Goal: Task Accomplishment & Management: Use online tool/utility

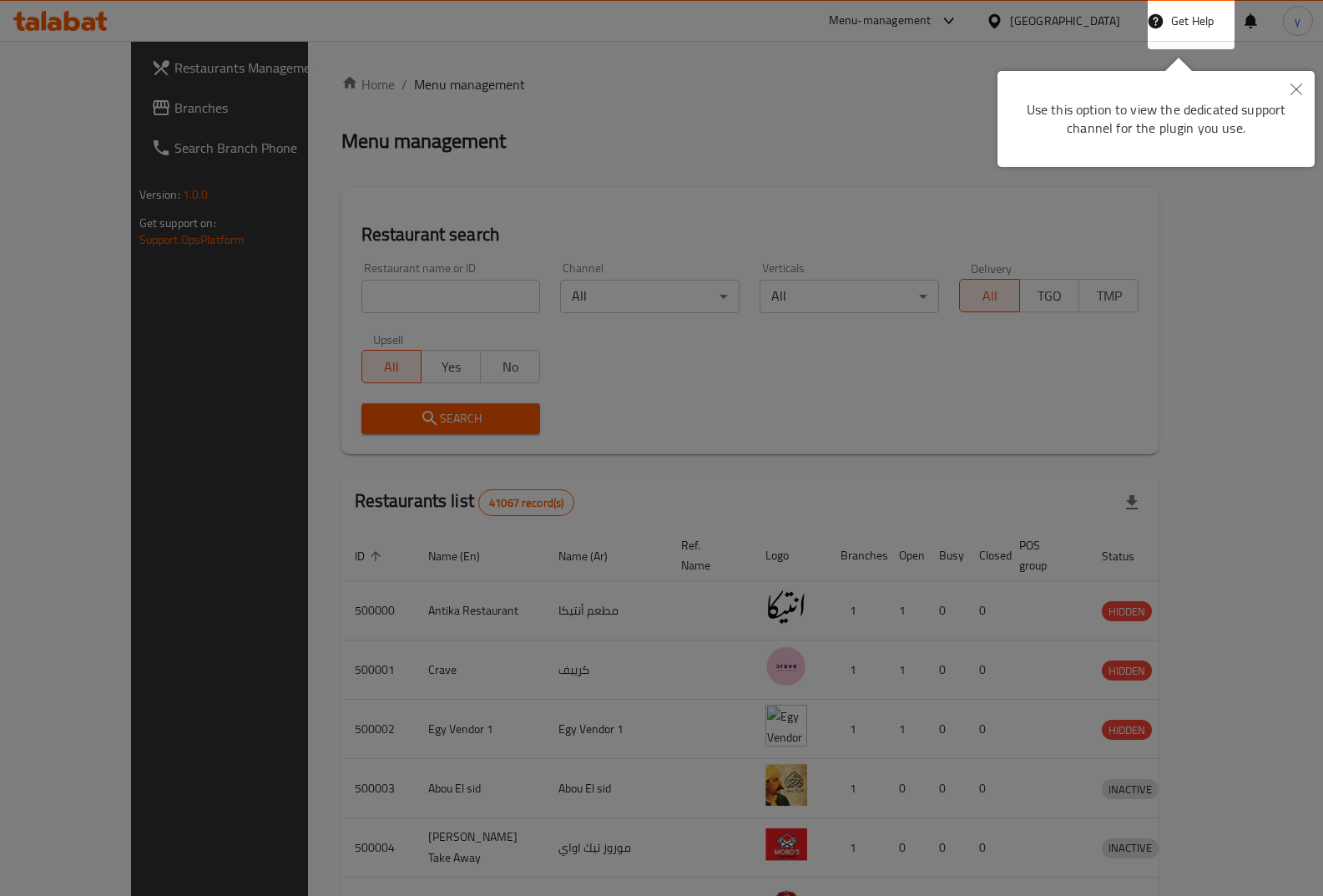
click at [1298, 96] on button "Close" at bounding box center [1296, 91] width 37 height 38
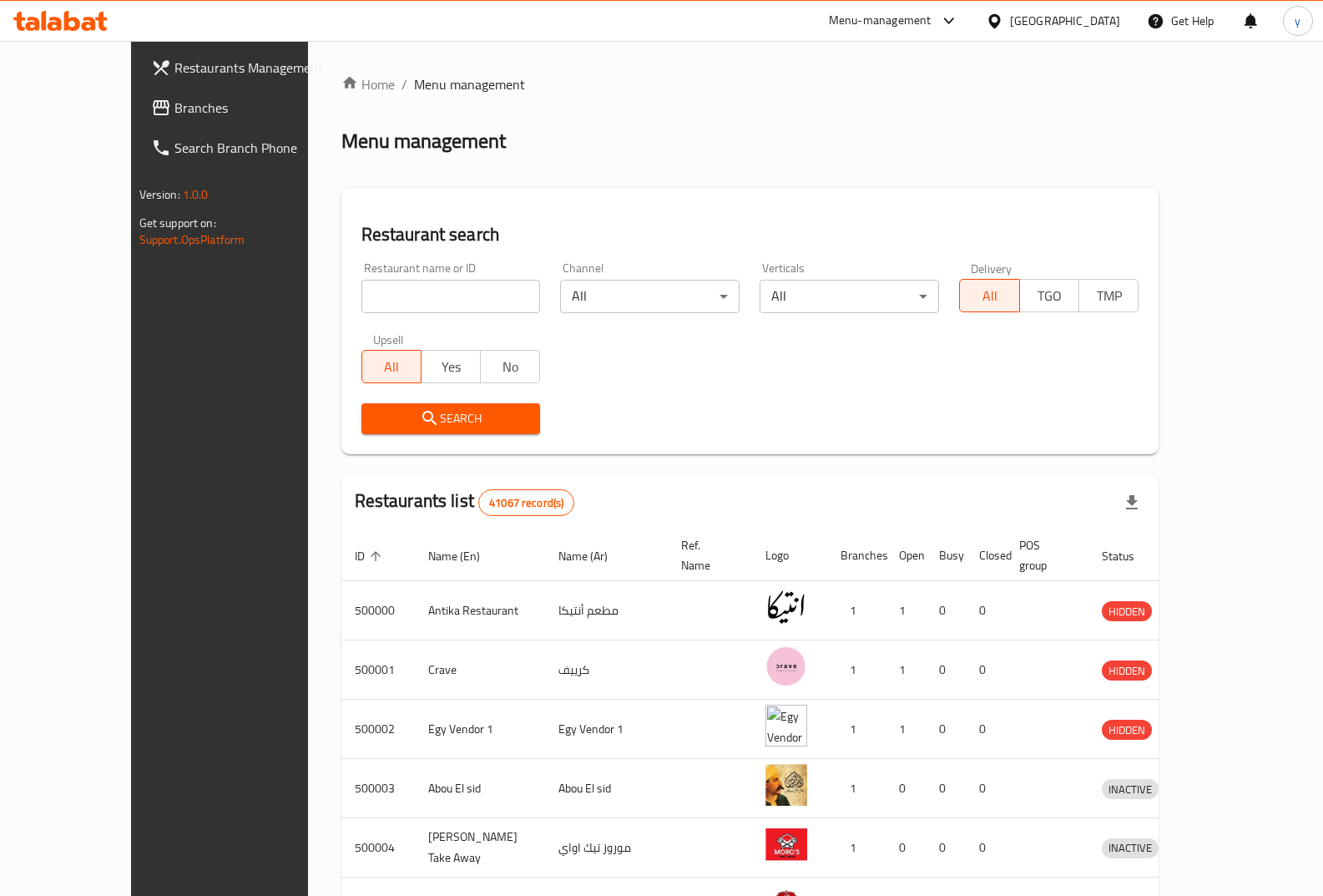
click at [151, 106] on span at bounding box center [163, 108] width 24 height 20
click at [175, 105] on span "Branches" at bounding box center [257, 108] width 165 height 20
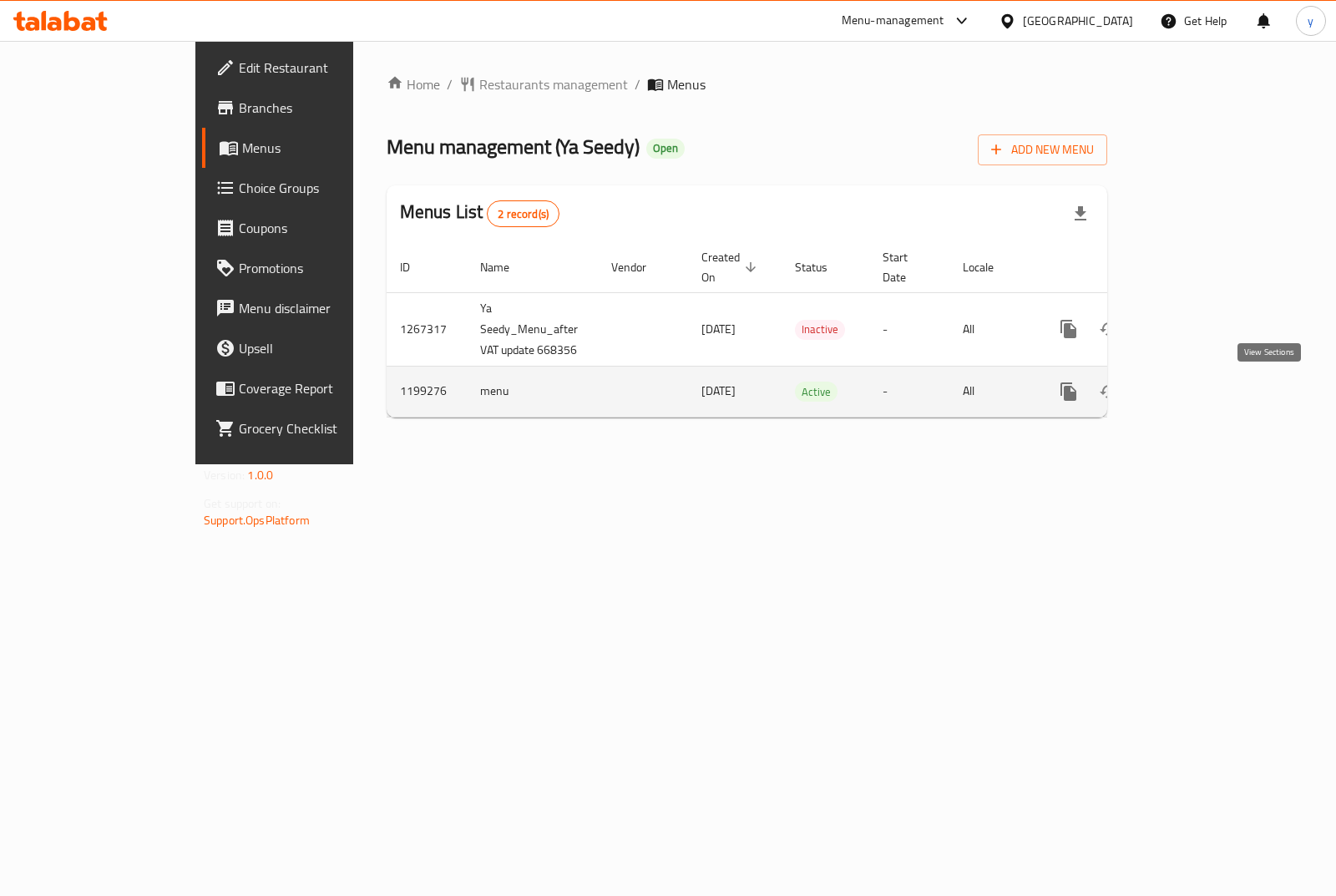
click at [1196, 398] on icon "enhanced table" at bounding box center [1189, 391] width 15 height 15
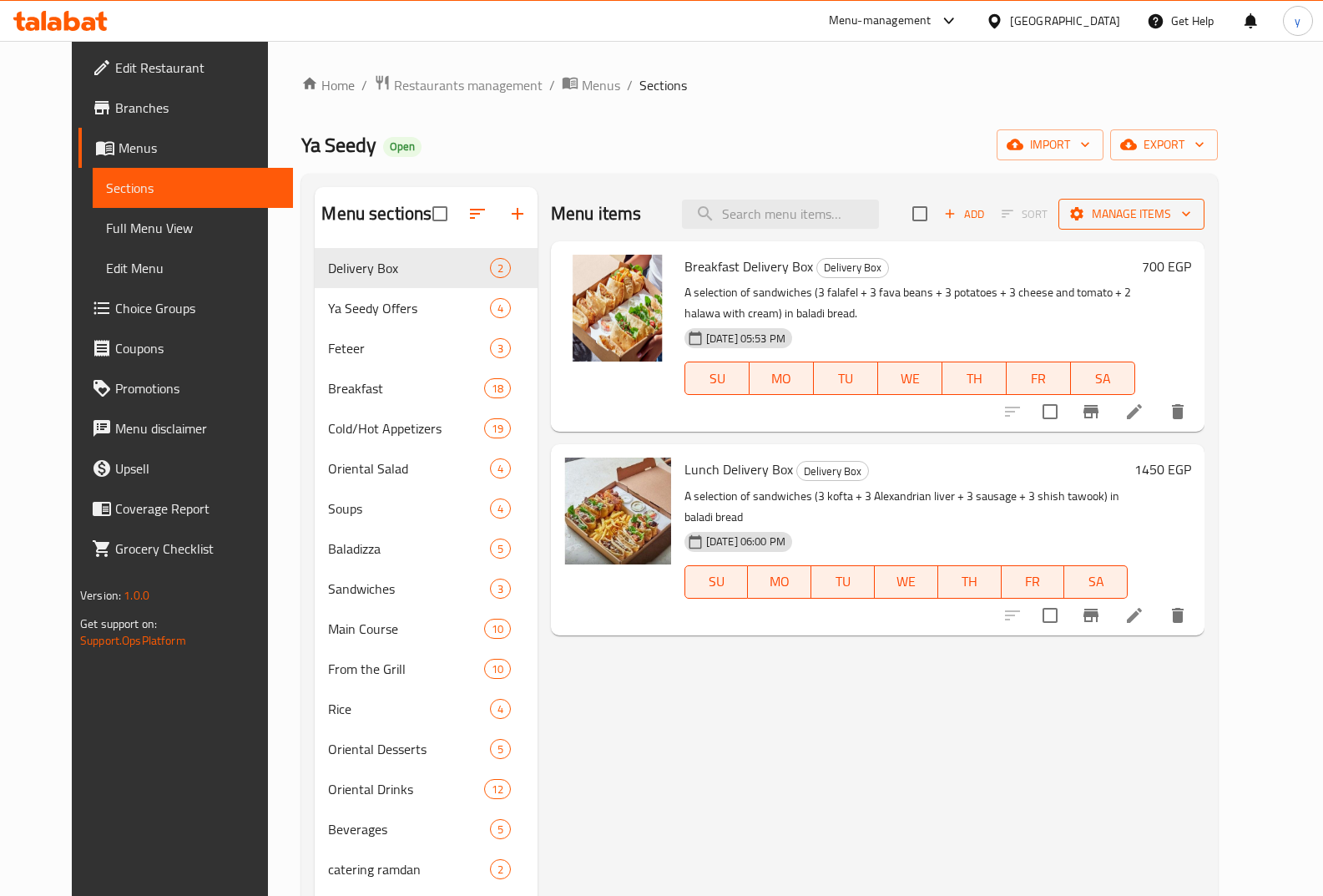
click at [1191, 216] on span "Manage items" at bounding box center [1131, 214] width 120 height 21
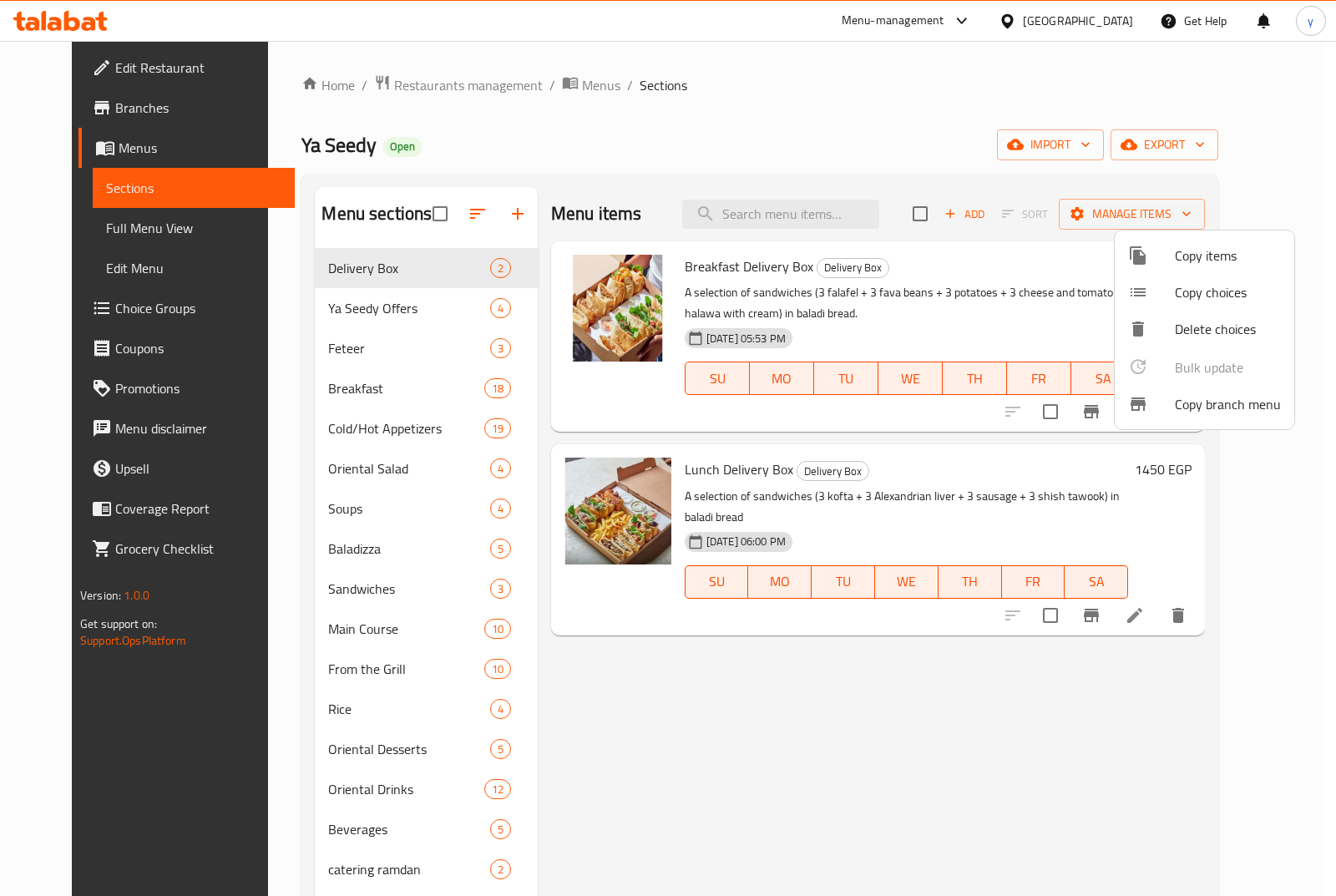
click at [1234, 409] on span "Copy branch menu" at bounding box center [1228, 404] width 106 height 20
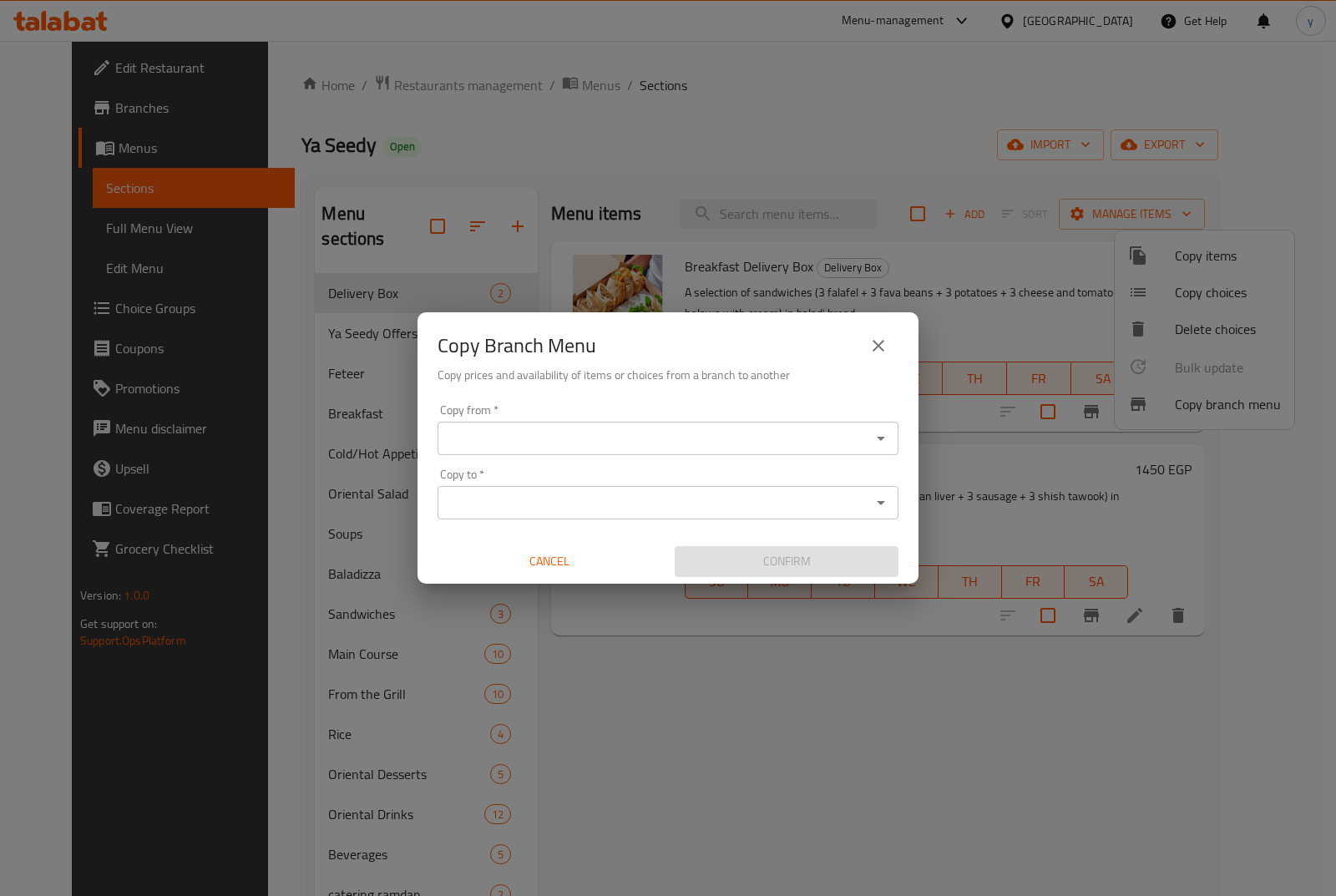
click at [677, 435] on input "Copy from   *" at bounding box center [654, 439] width 423 height 24
click at [667, 435] on input "Copy from   *" at bounding box center [654, 439] width 423 height 24
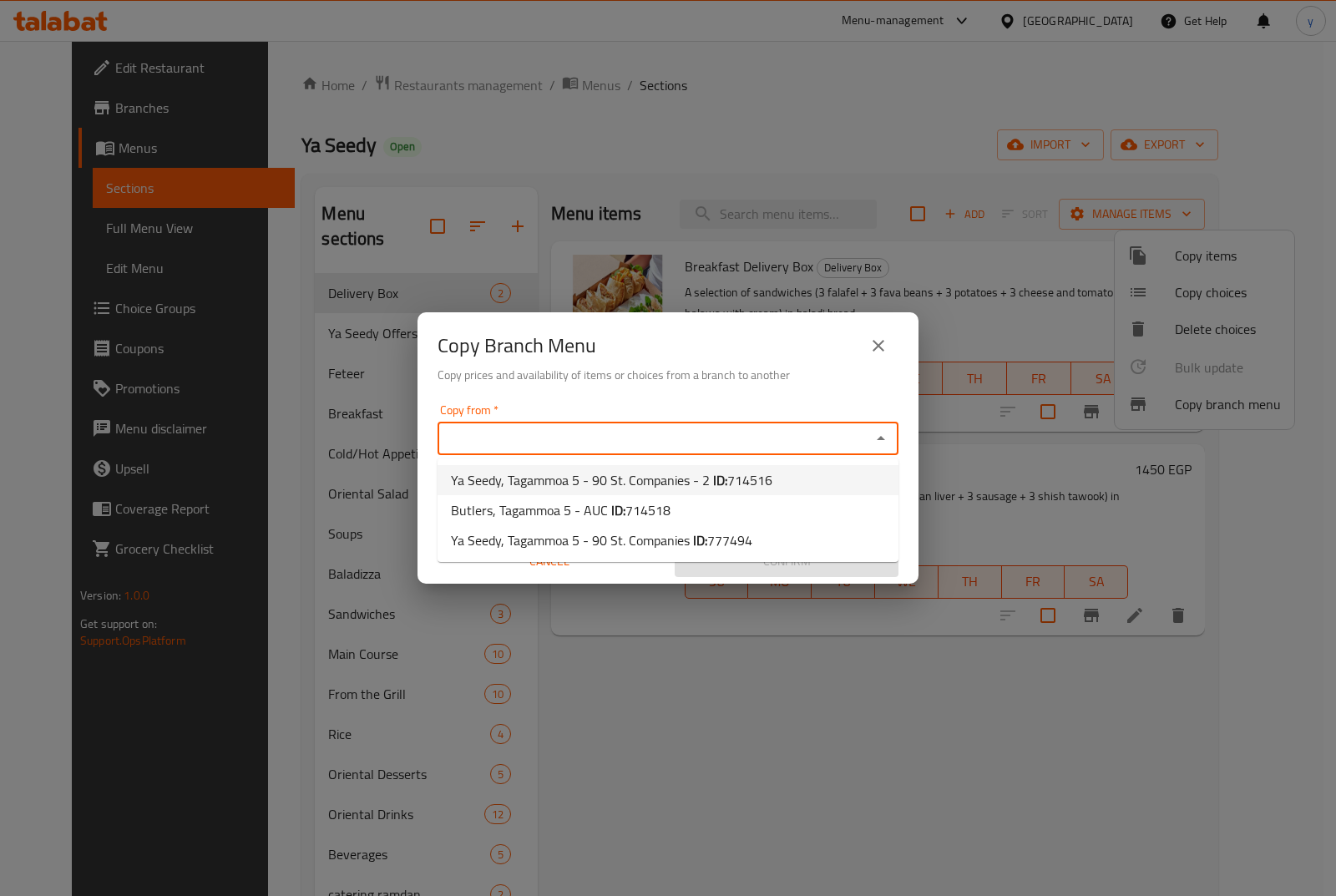
click at [756, 483] on span "714516" at bounding box center [749, 479] width 45 height 25
type input "Ya Seedy, Tagammoa 5 - 90 St. Companies - 2"
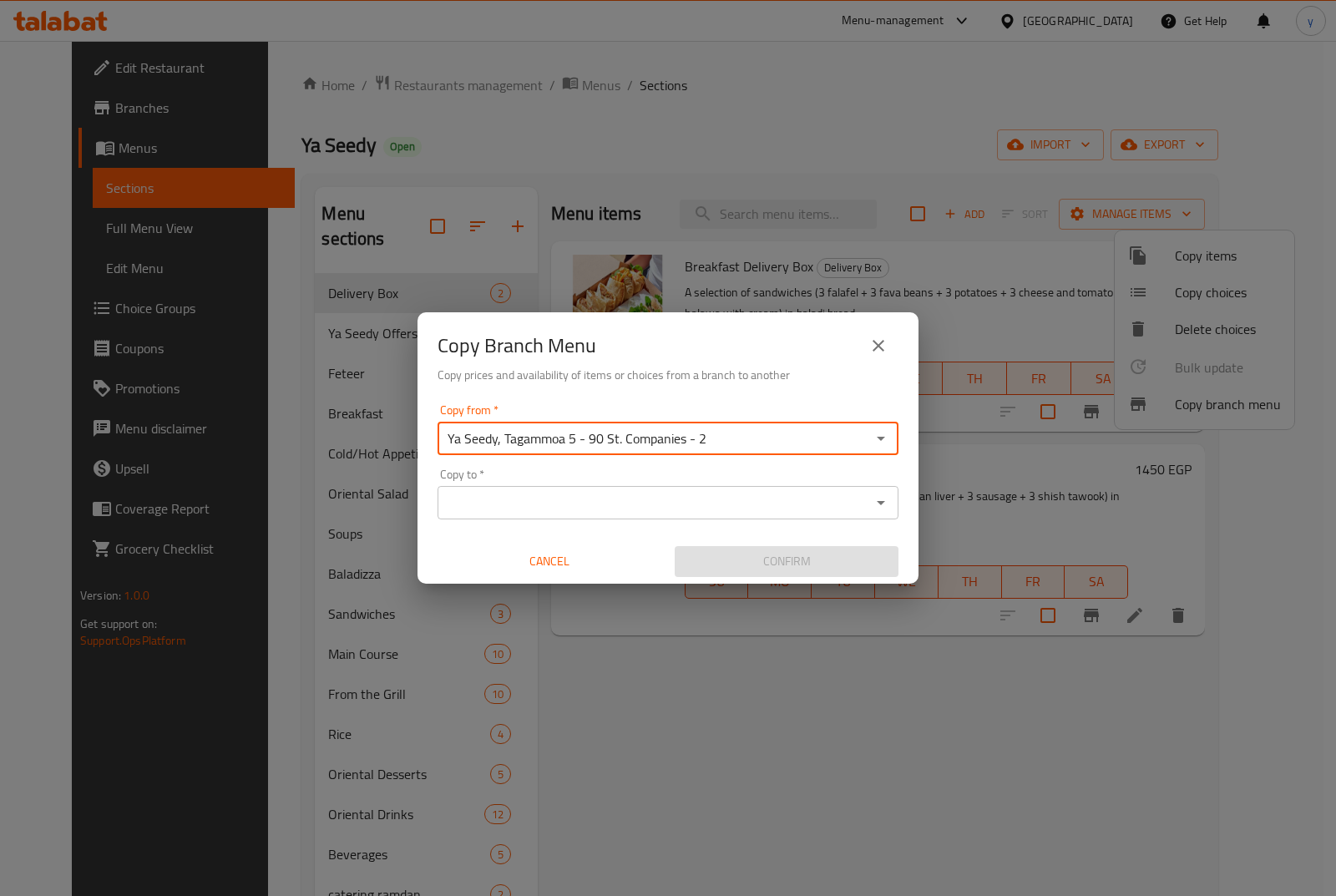
click at [628, 502] on input "Copy to   *" at bounding box center [654, 503] width 423 height 24
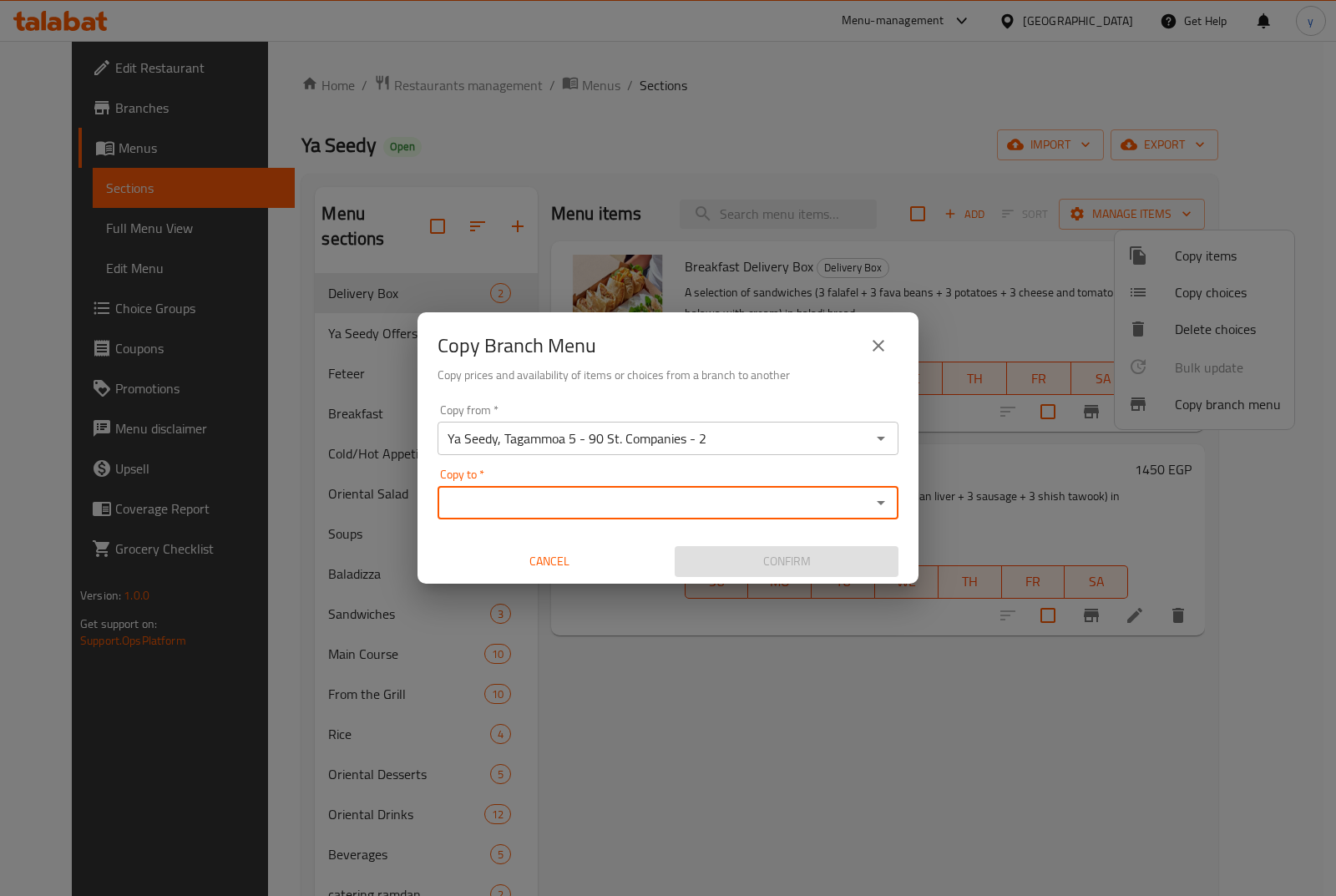
click at [884, 509] on icon "Open" at bounding box center [881, 503] width 20 height 20
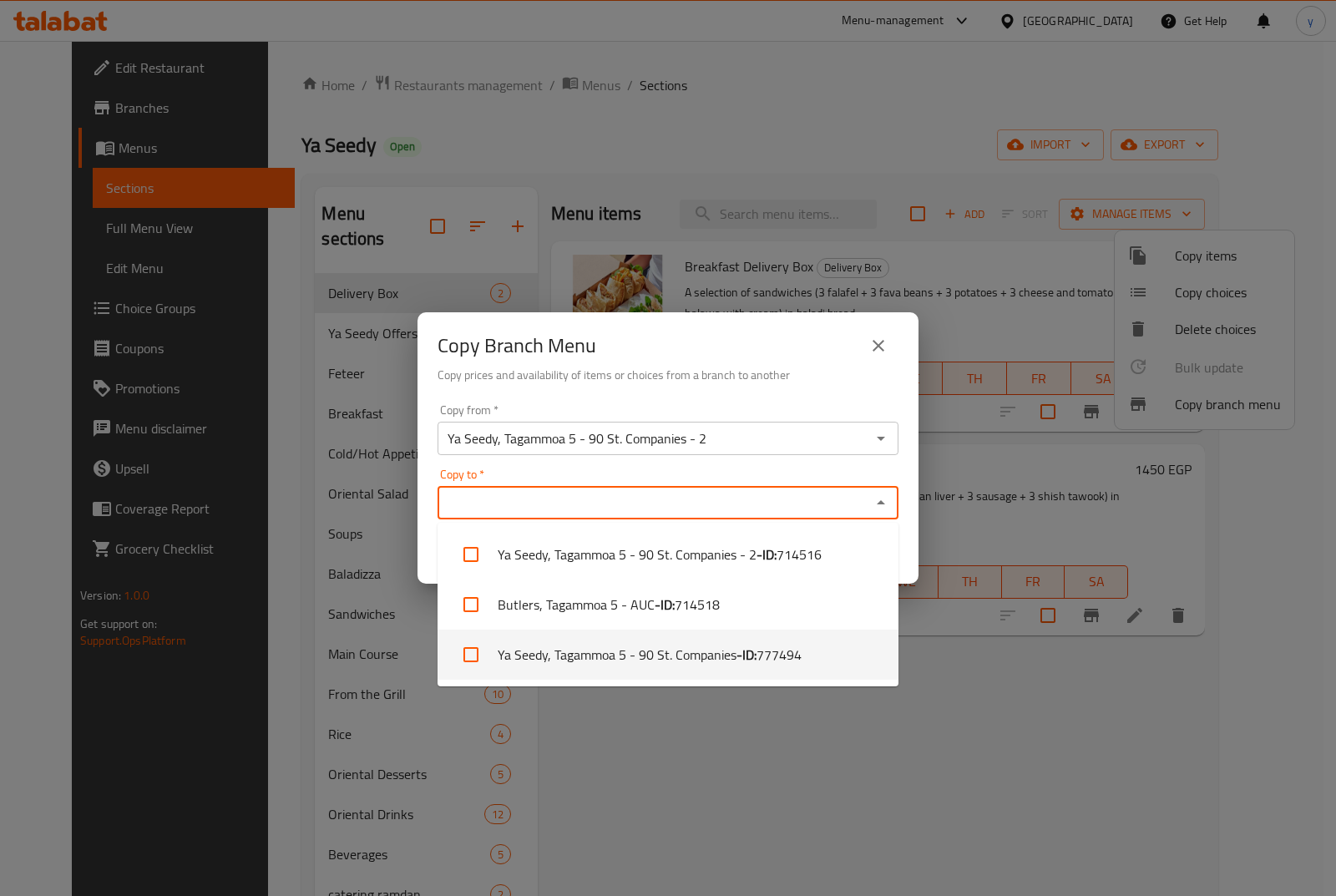
click at [812, 658] on li "Ya Seedy, Tagammoa 5 - 90 St. Companies - ID: 777494" at bounding box center [668, 654] width 461 height 50
checkbox input "true"
click at [700, 357] on div "Copy Branch Menu" at bounding box center [668, 346] width 461 height 40
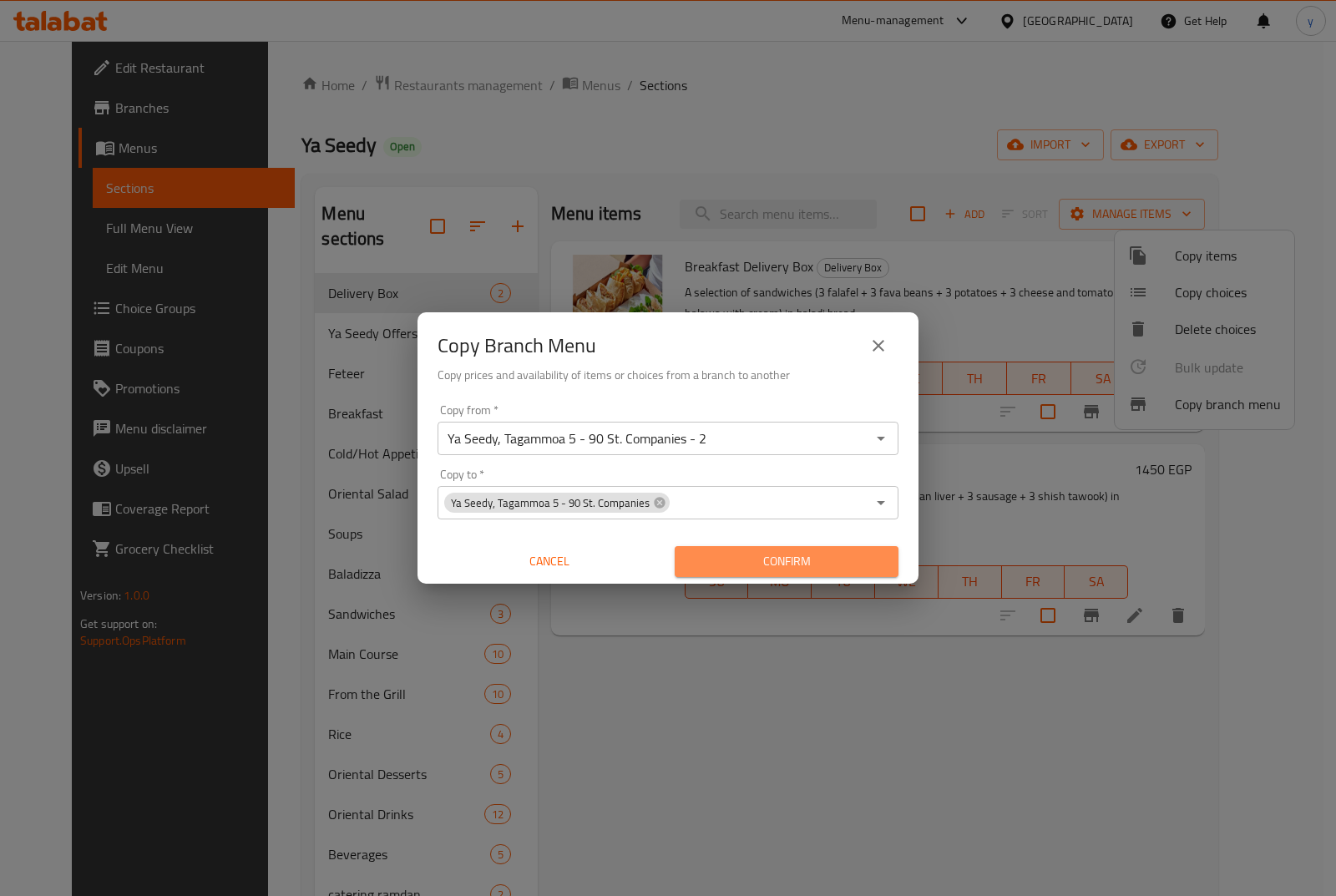
click at [778, 556] on span "Confirm" at bounding box center [786, 561] width 197 height 21
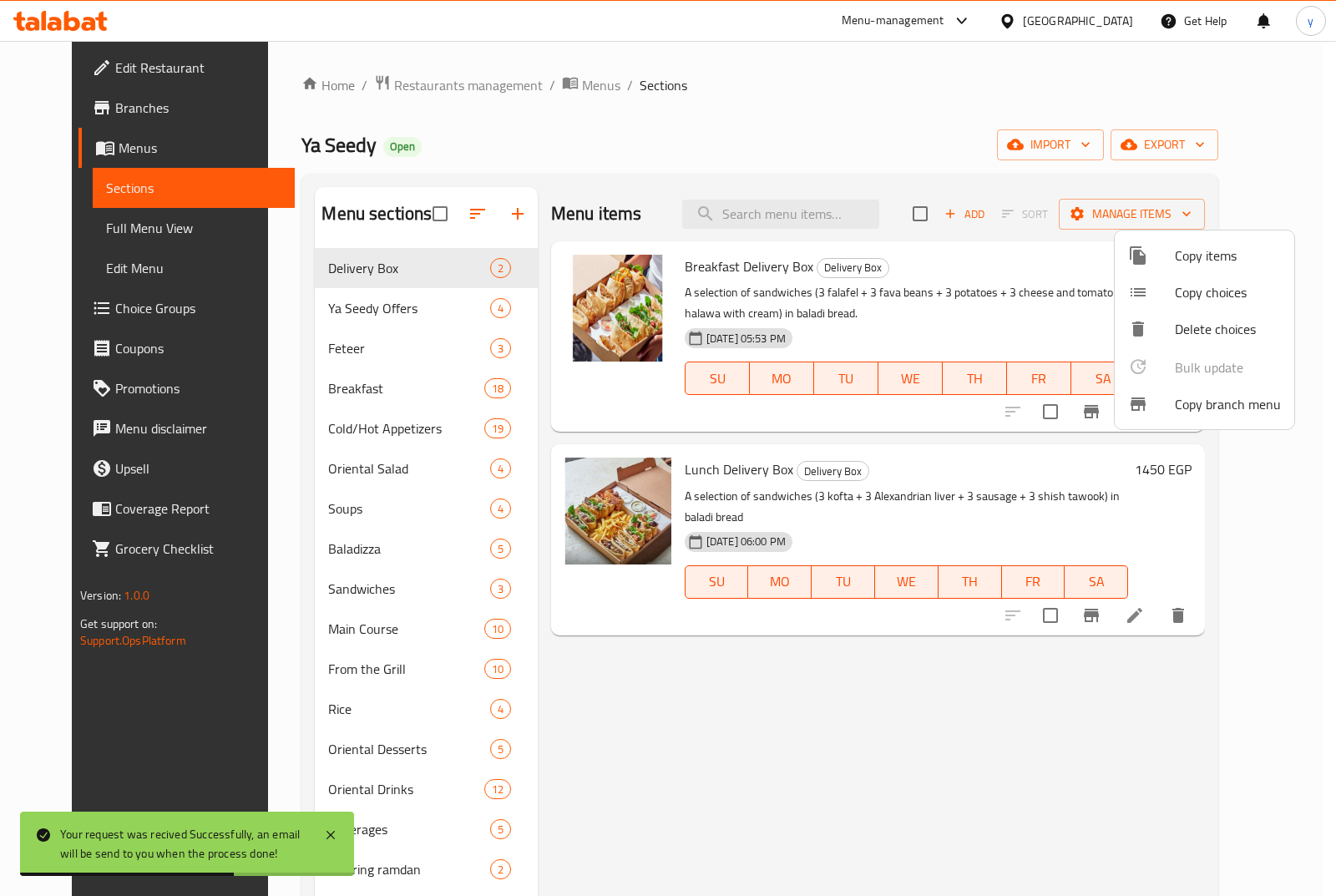
scroll to position [447, 0]
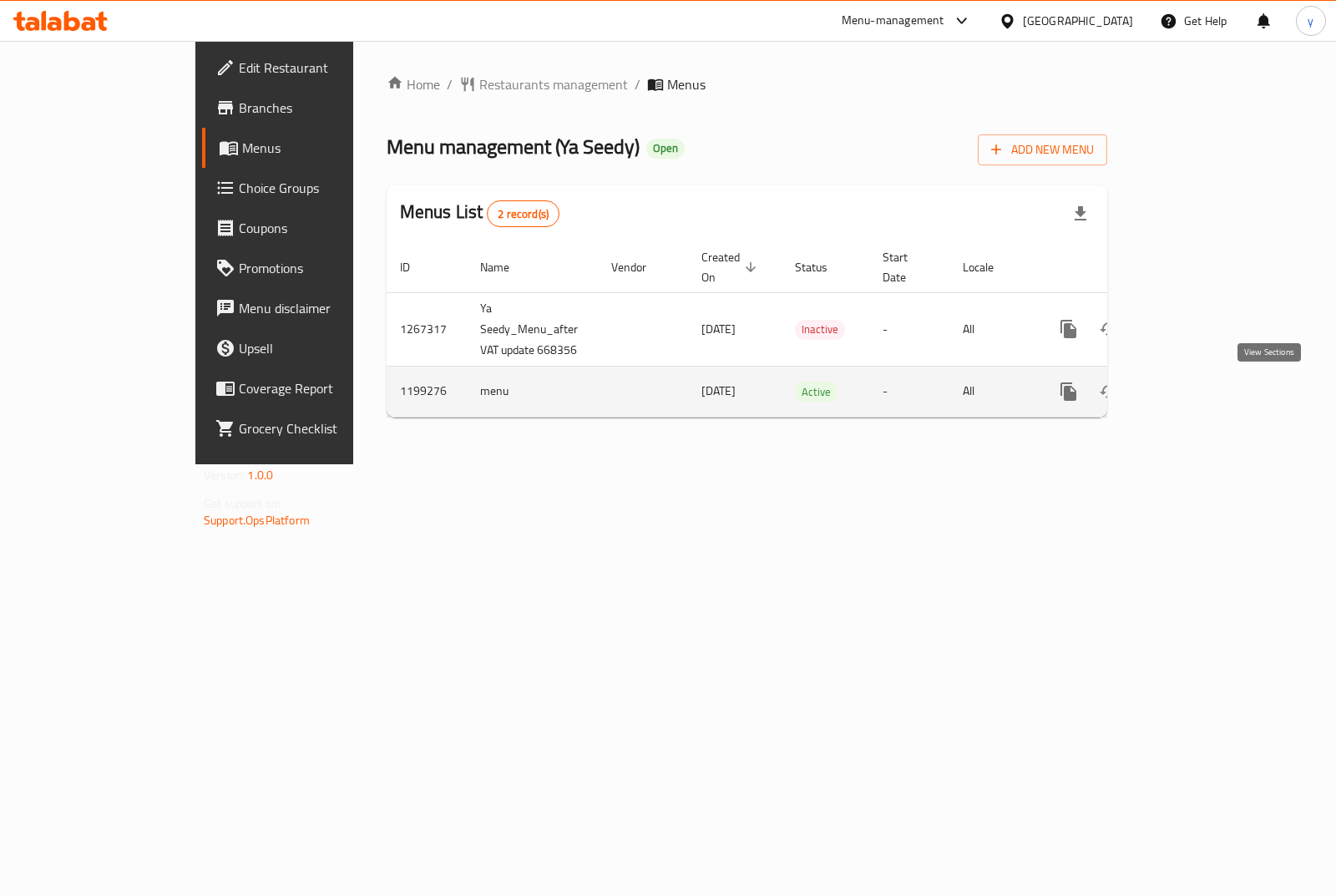
click at [1199, 387] on icon "enhanced table" at bounding box center [1189, 391] width 20 height 20
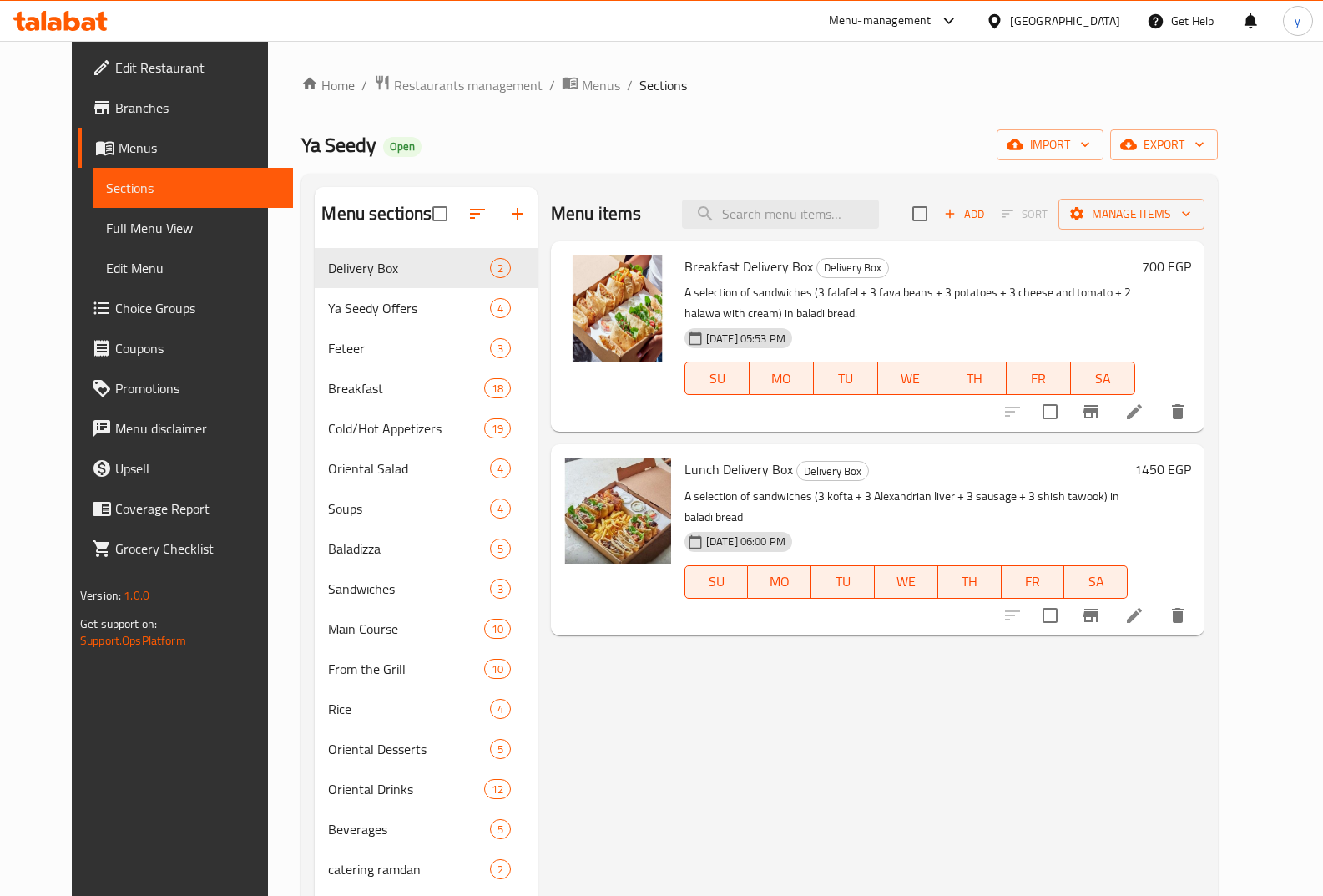
click at [115, 114] on span "Branches" at bounding box center [197, 108] width 165 height 20
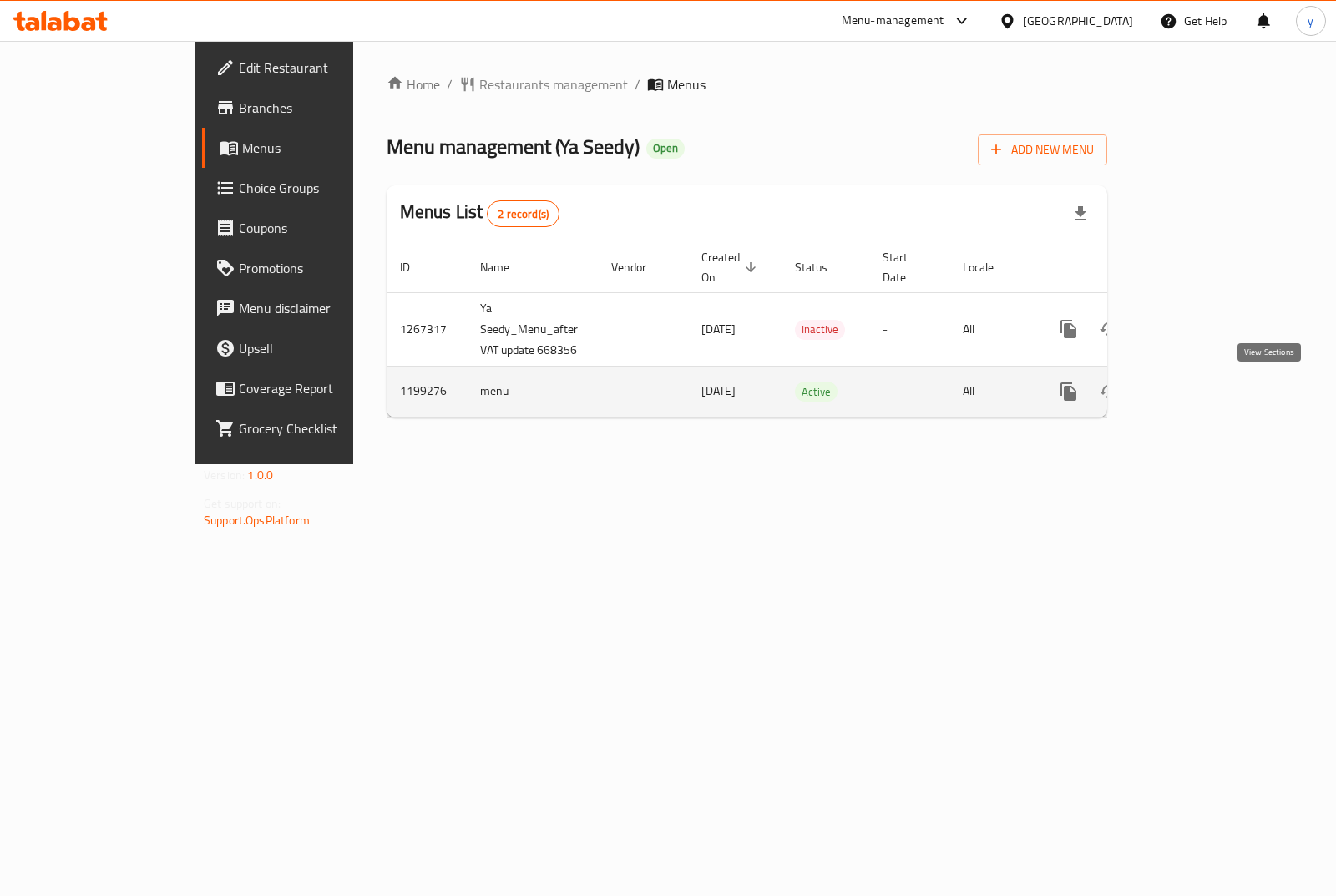
click at [1199, 396] on icon "enhanced table" at bounding box center [1189, 391] width 20 height 20
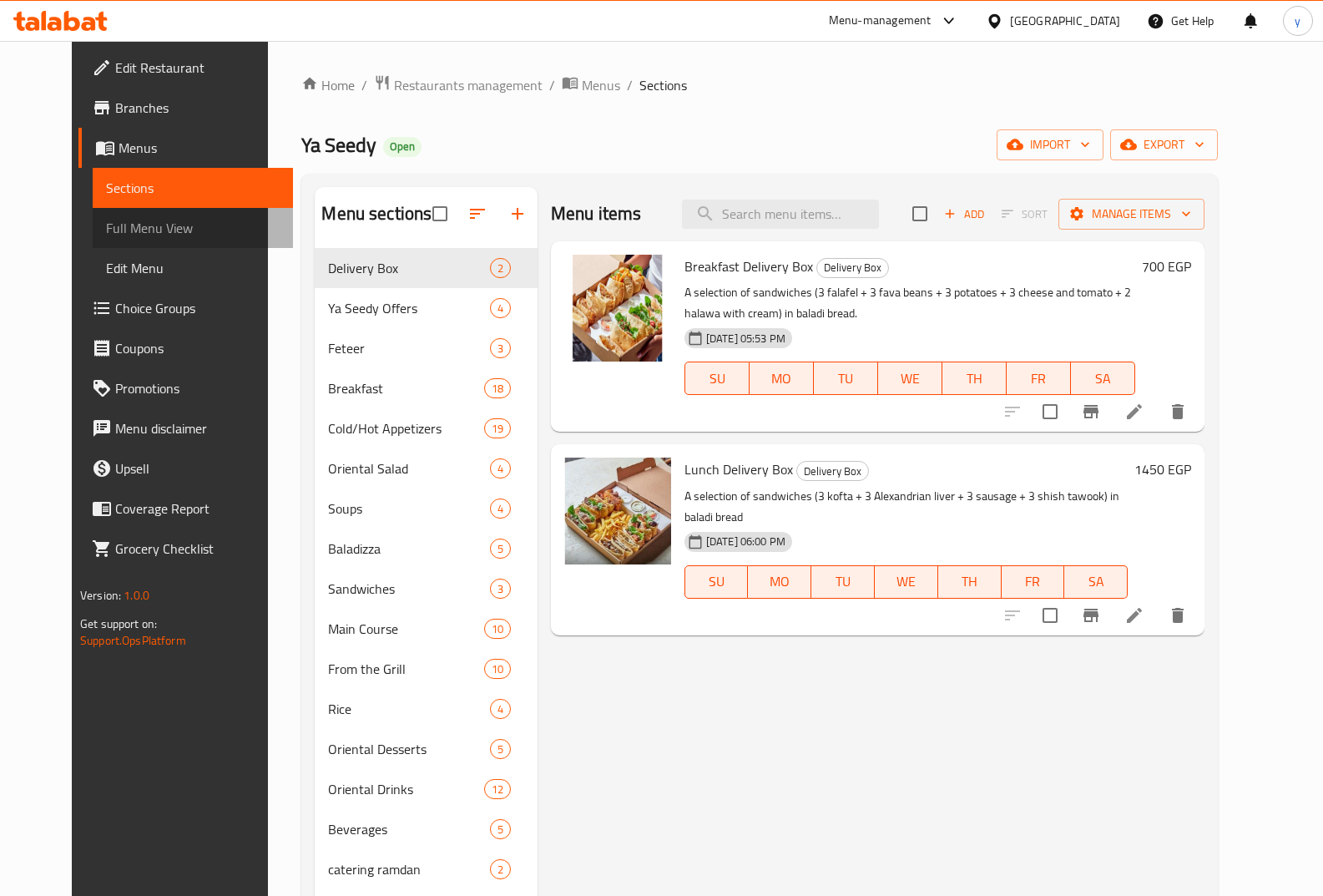
click at [120, 229] on span "Full Menu View" at bounding box center [193, 228] width 174 height 20
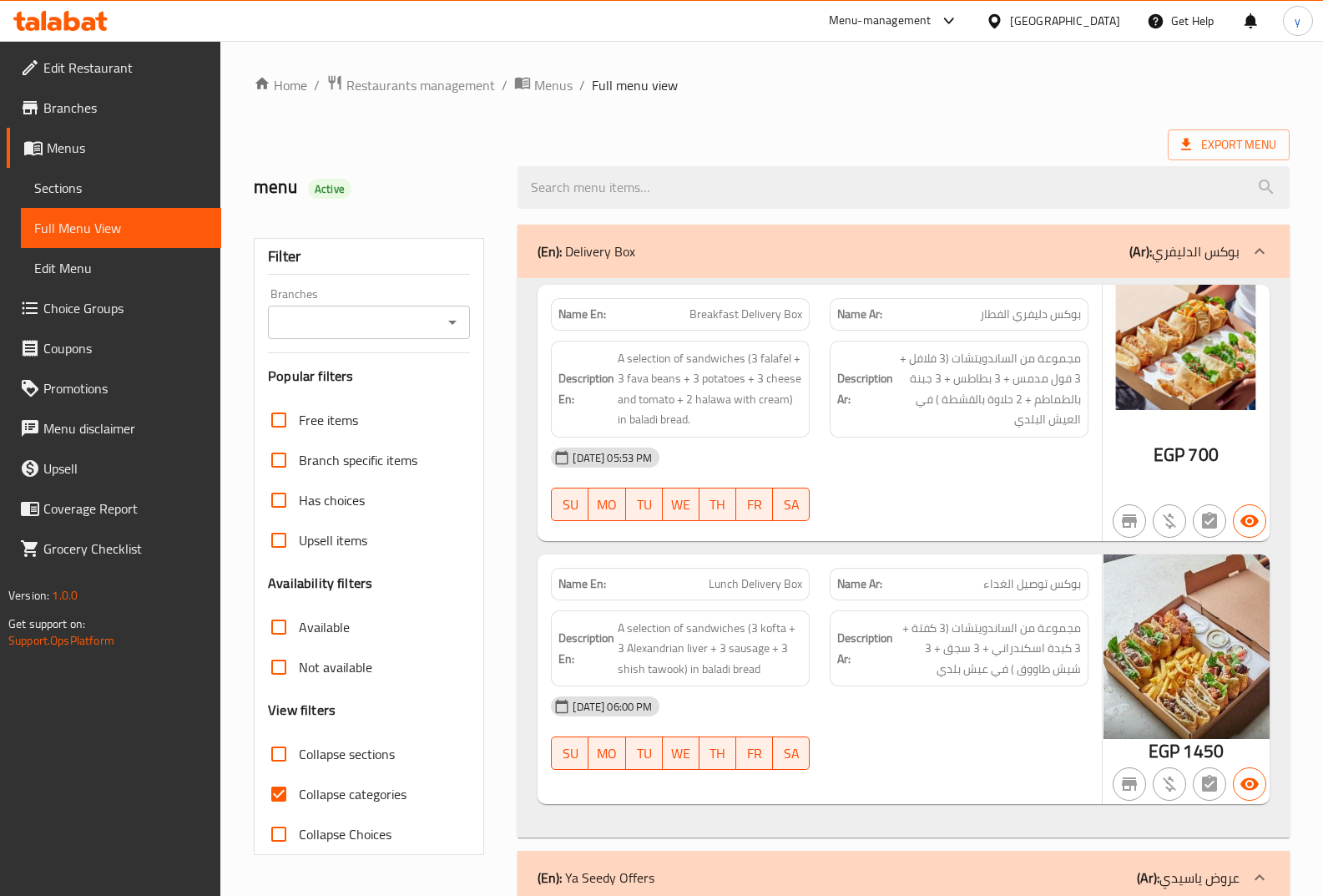
scroll to position [251, 0]
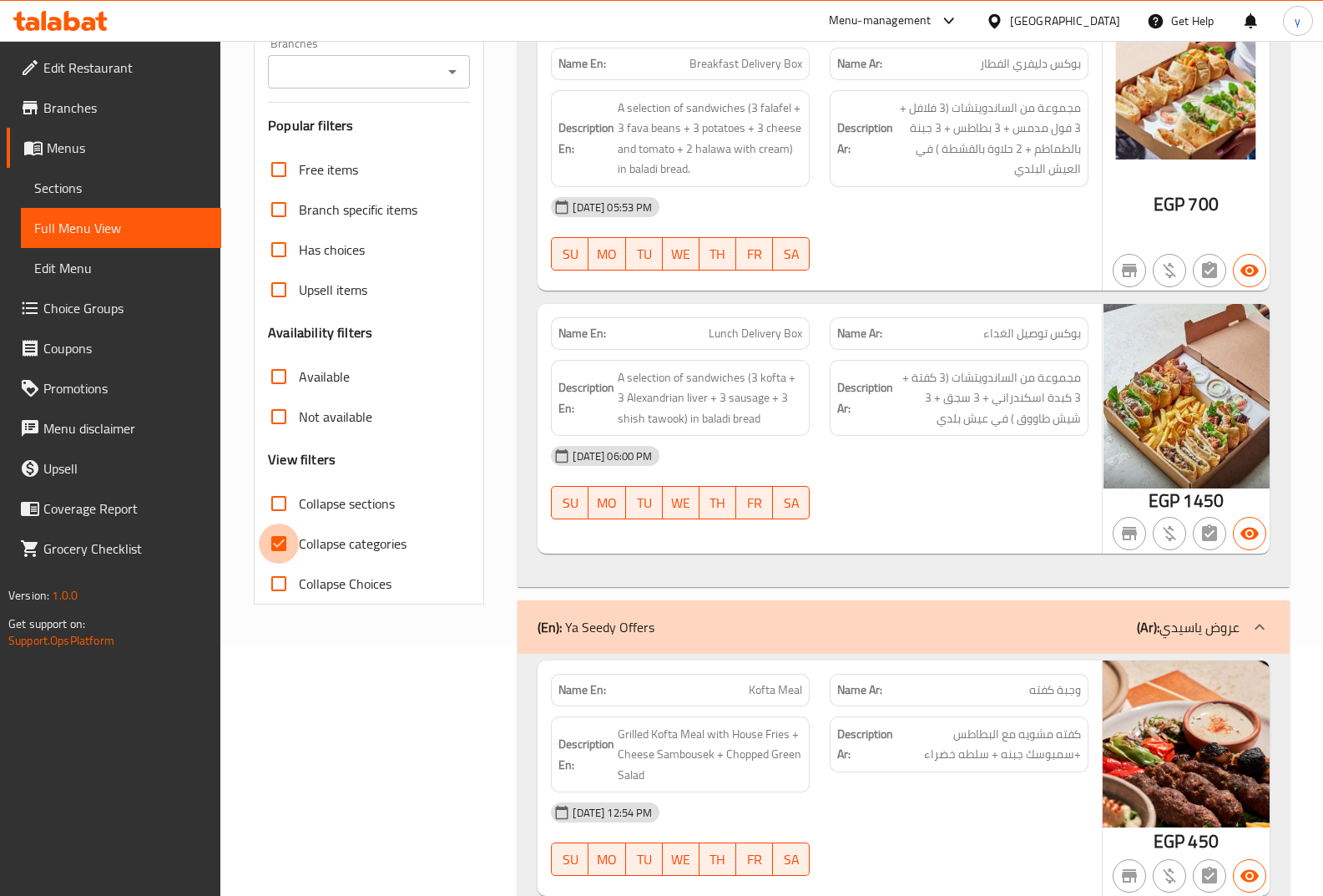
click at [283, 545] on input "Collapse categories" at bounding box center [279, 543] width 40 height 40
checkbox input "false"
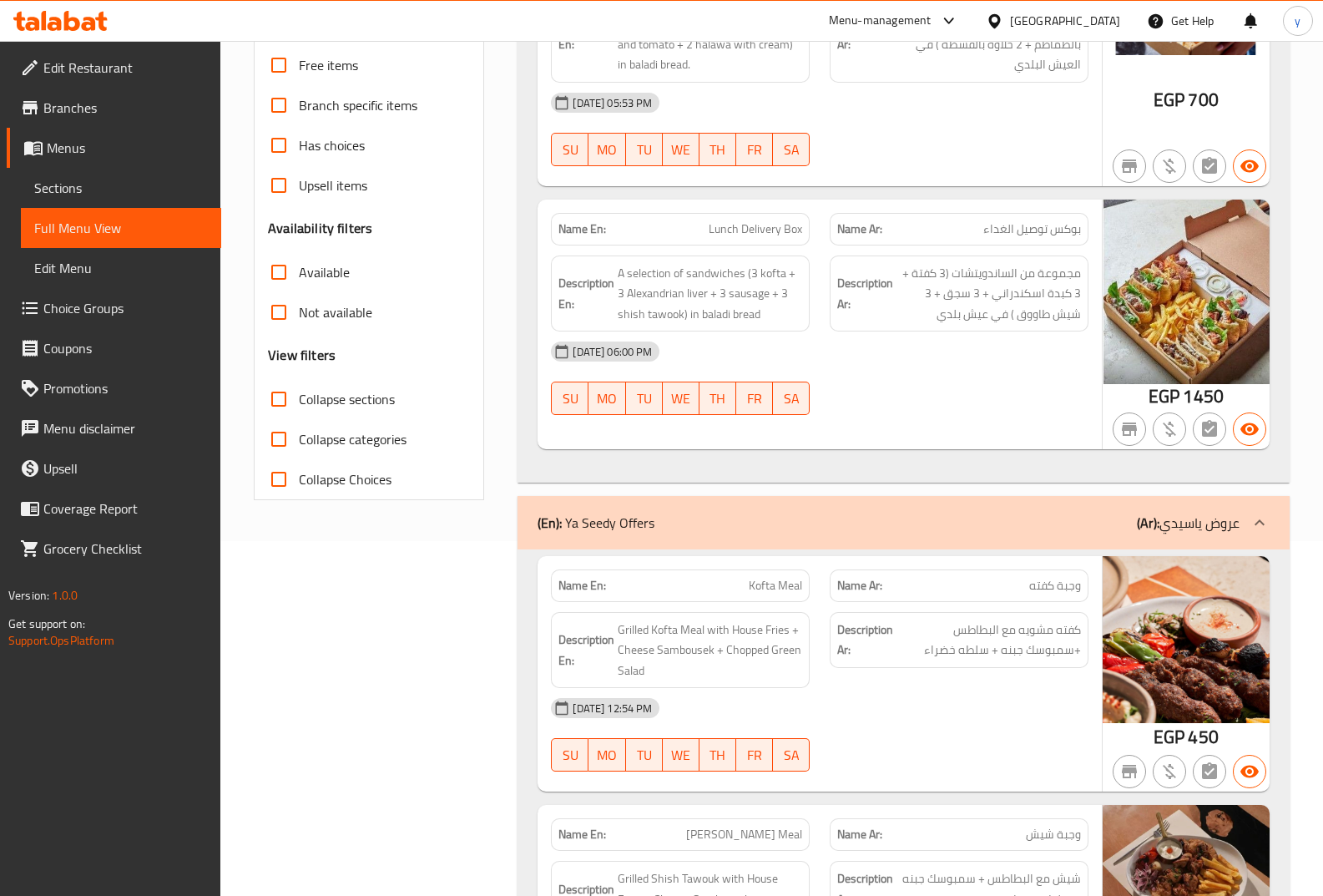
scroll to position [0, 0]
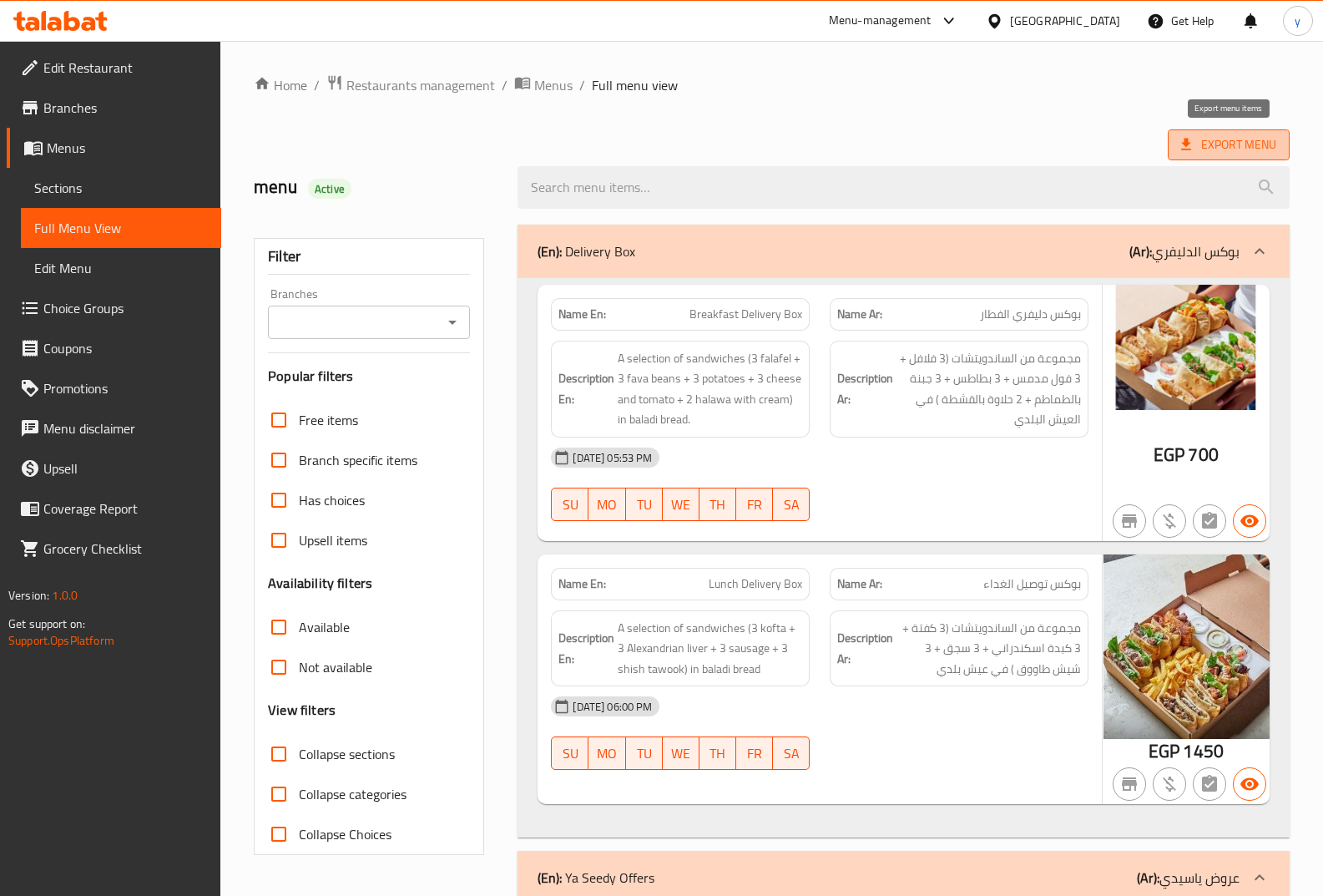
click at [1206, 154] on span "Export Menu" at bounding box center [1229, 144] width 95 height 21
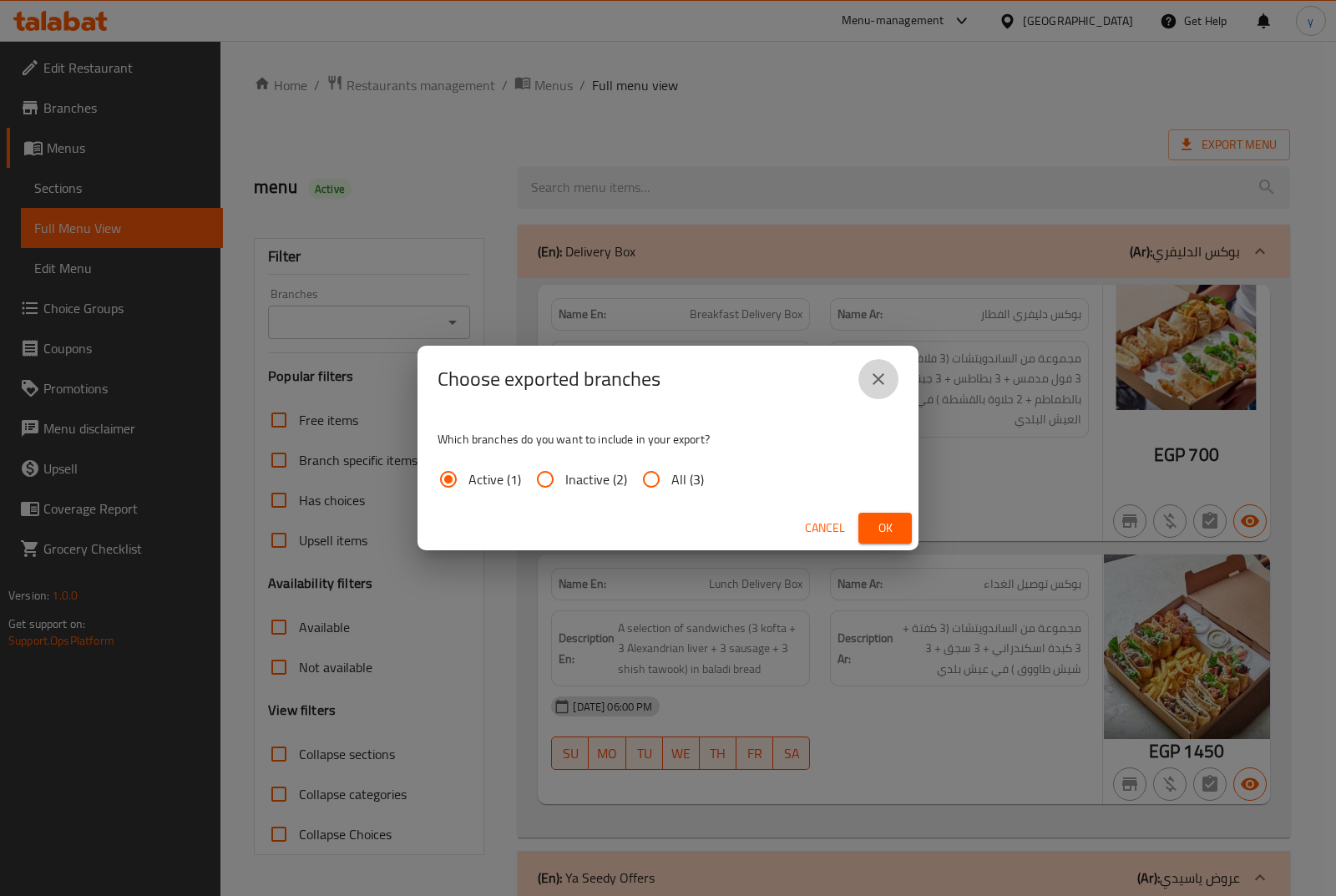
click at [884, 383] on icon "close" at bounding box center [878, 379] width 20 height 20
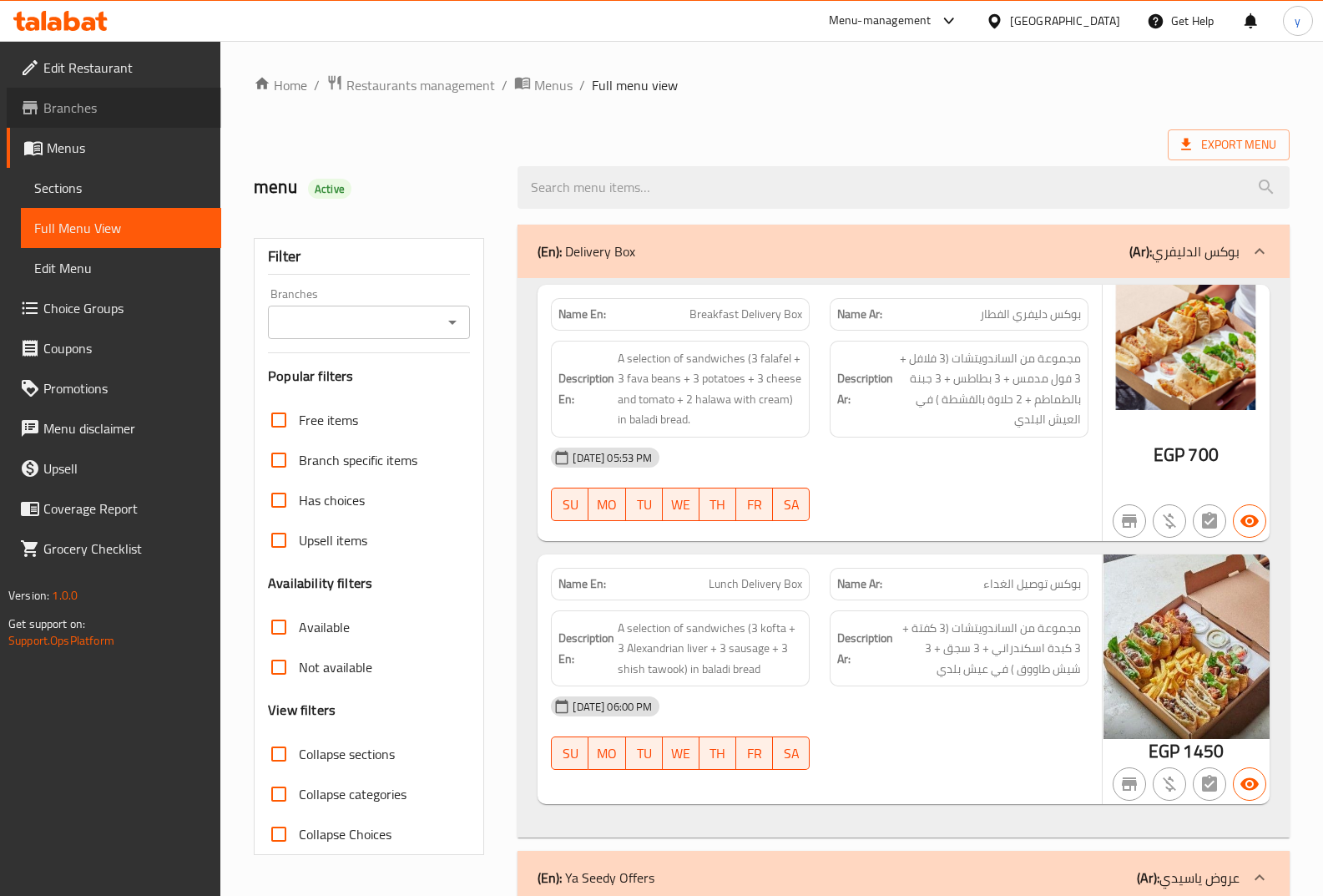
click at [121, 117] on span "Branches" at bounding box center [125, 108] width 165 height 20
